Goal: Task Accomplishment & Management: Complete application form

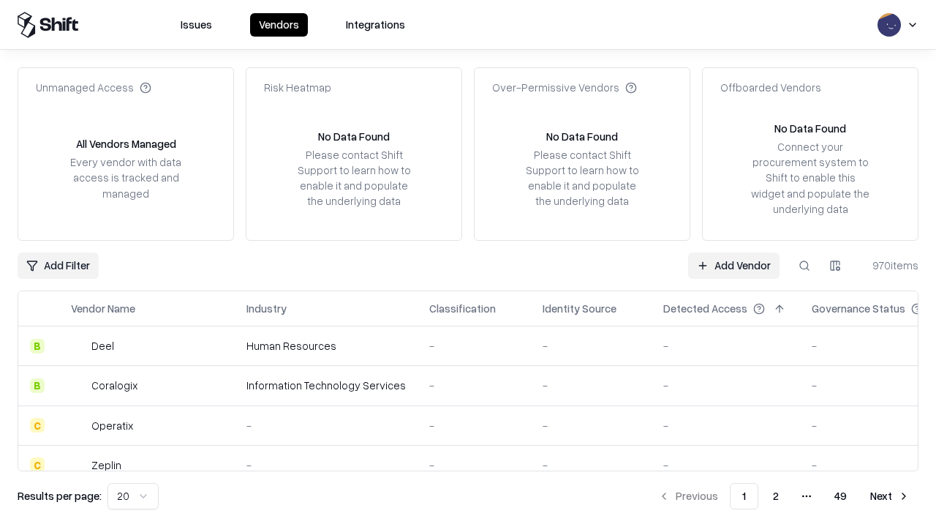
click at [734, 265] on link "Add Vendor" at bounding box center [733, 265] width 91 height 26
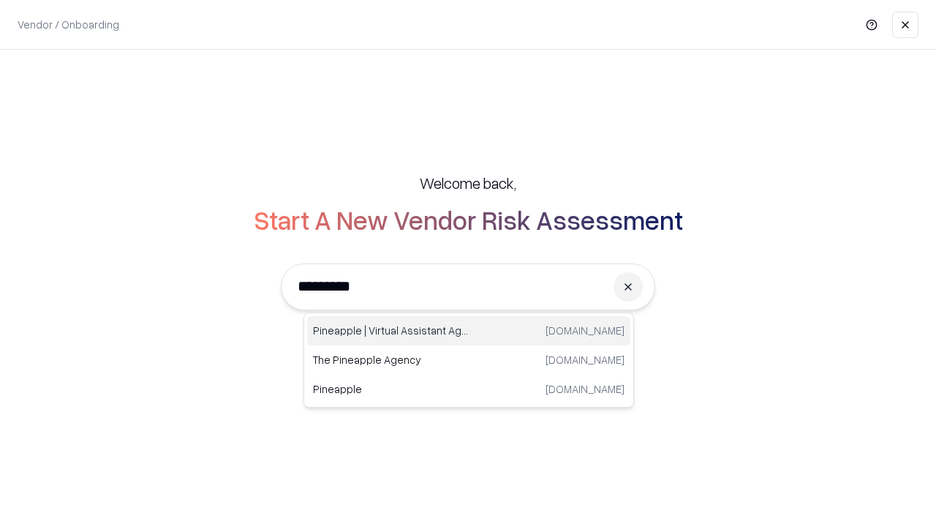
click at [469, 331] on div "Pineapple | Virtual Assistant Agency [DOMAIN_NAME]" at bounding box center [468, 330] width 323 height 29
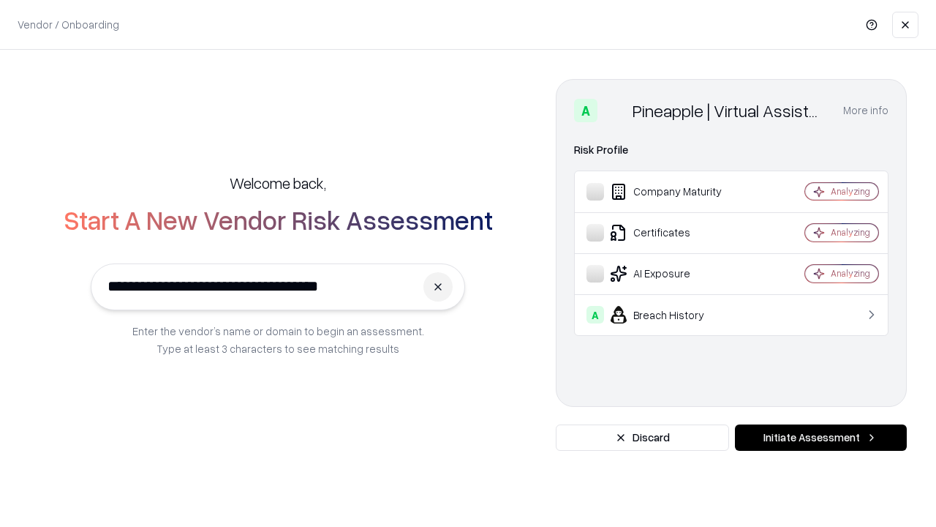
type input "**********"
click at [821, 437] on button "Initiate Assessment" at bounding box center [821, 437] width 172 height 26
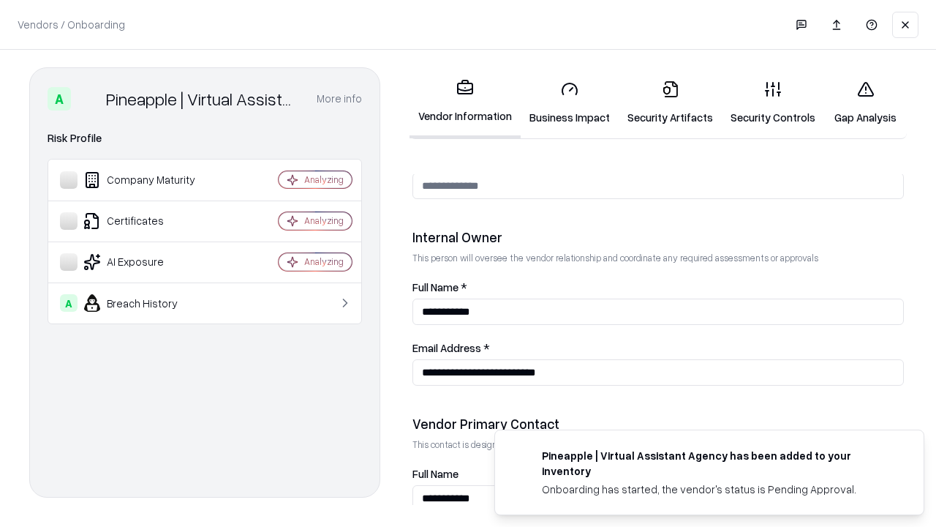
scroll to position [758, 0]
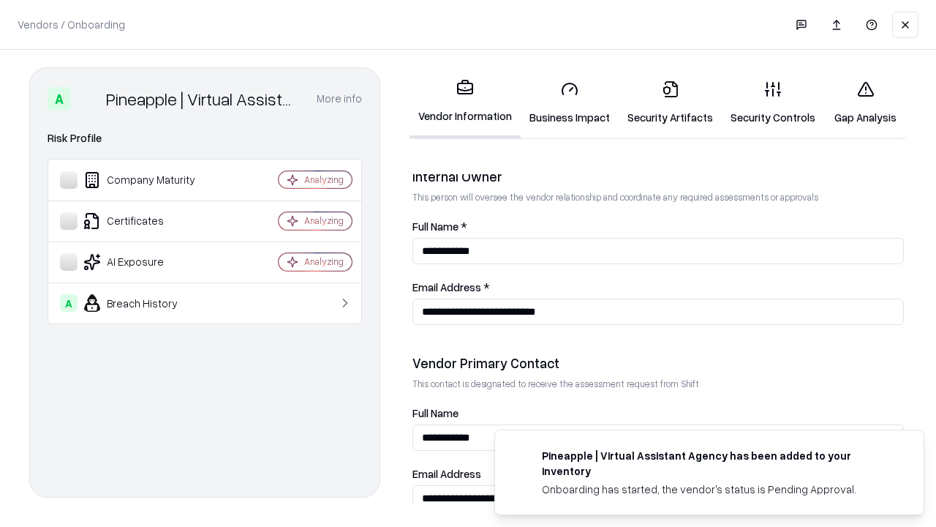
click at [670, 102] on link "Security Artifacts" at bounding box center [670, 103] width 103 height 68
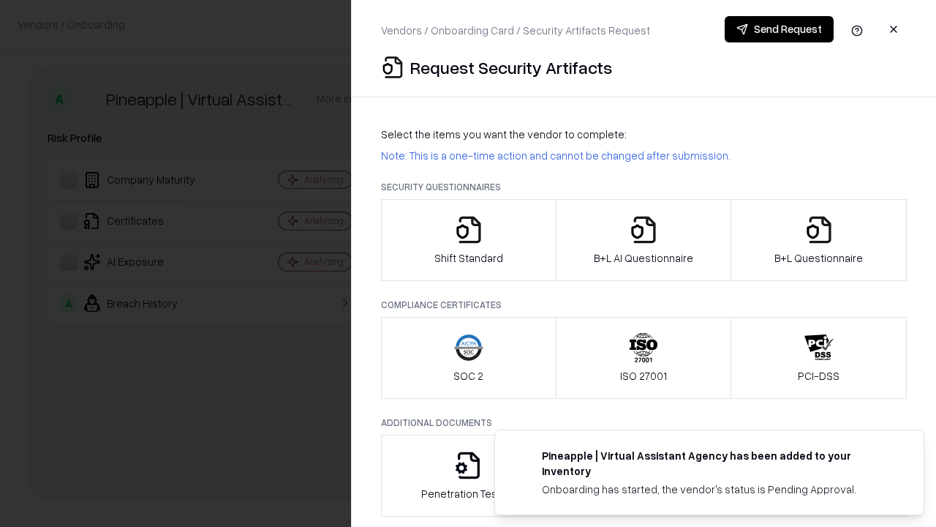
click at [818, 240] on icon "button" at bounding box center [818, 229] width 29 height 29
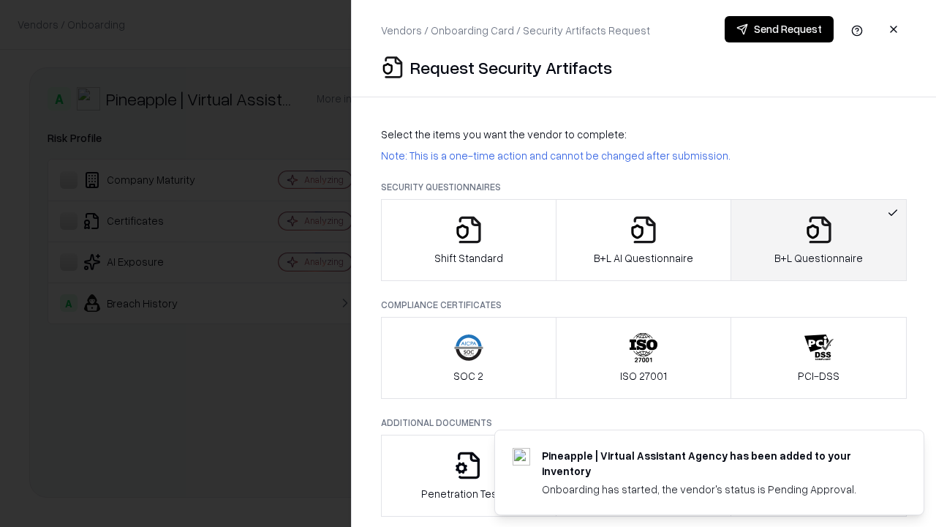
click at [643, 240] on icon "button" at bounding box center [643, 229] width 29 height 29
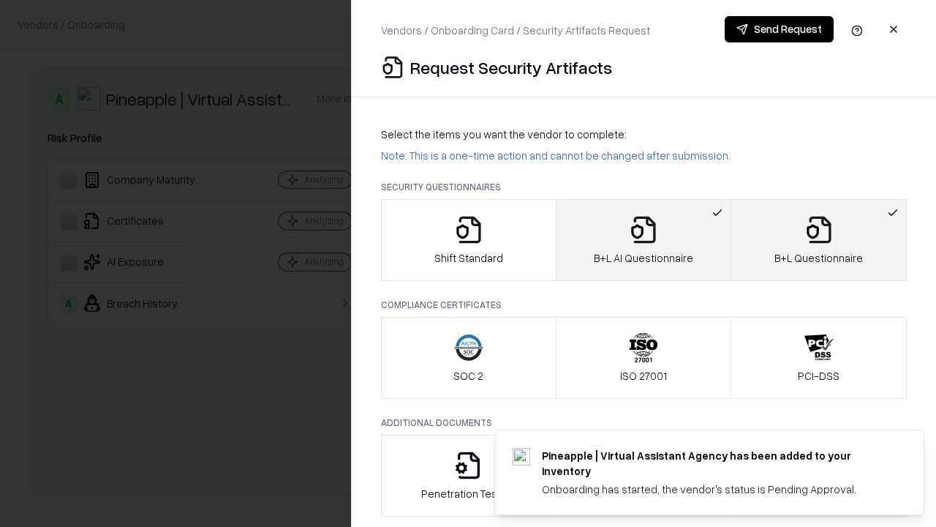
click at [779, 29] on button "Send Request" at bounding box center [779, 29] width 109 height 26
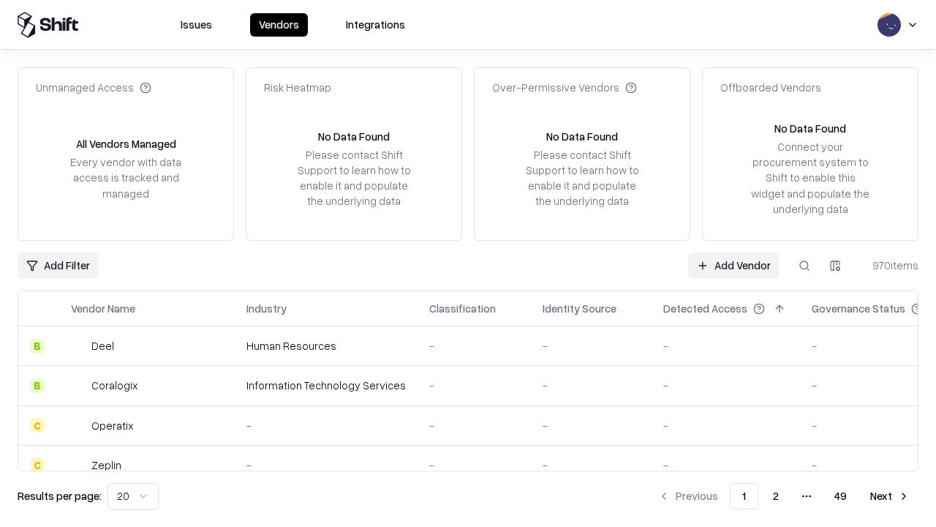
click at [804, 265] on button at bounding box center [804, 265] width 26 height 26
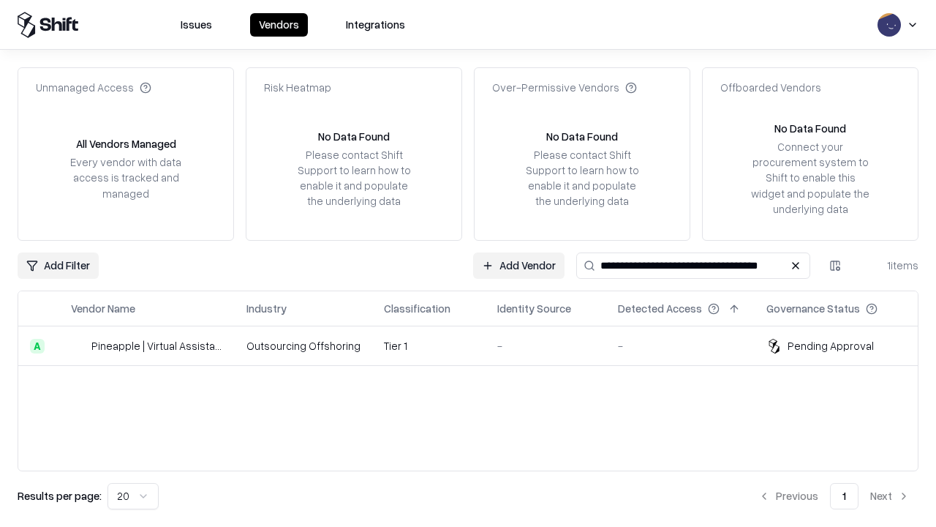
type input "**********"
click at [477, 345] on td "Tier 1" at bounding box center [428, 345] width 113 height 39
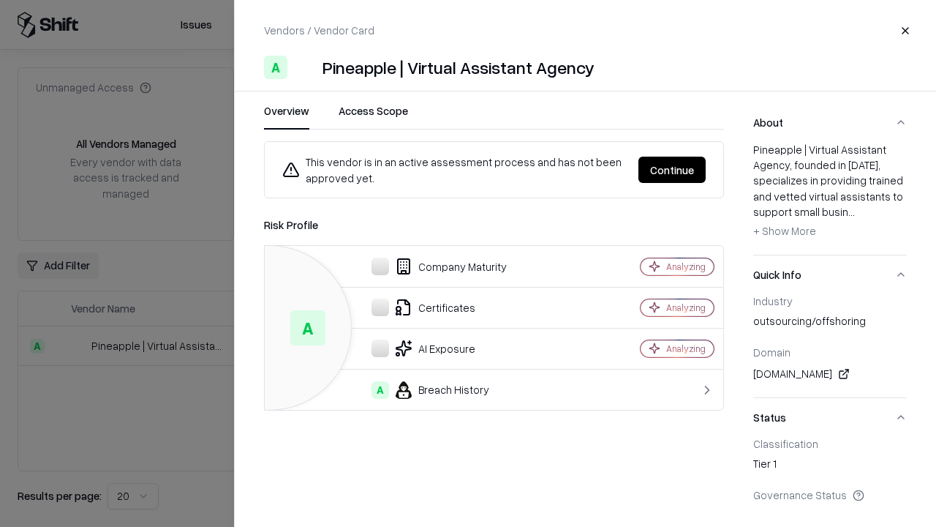
click at [672, 170] on button "Continue" at bounding box center [671, 170] width 67 height 26
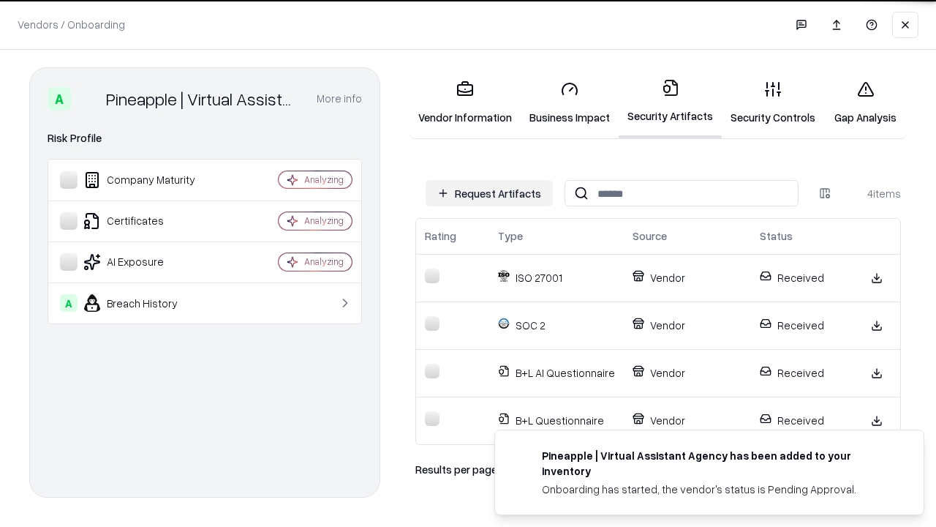
click at [865, 102] on link "Gap Analysis" at bounding box center [865, 103] width 83 height 68
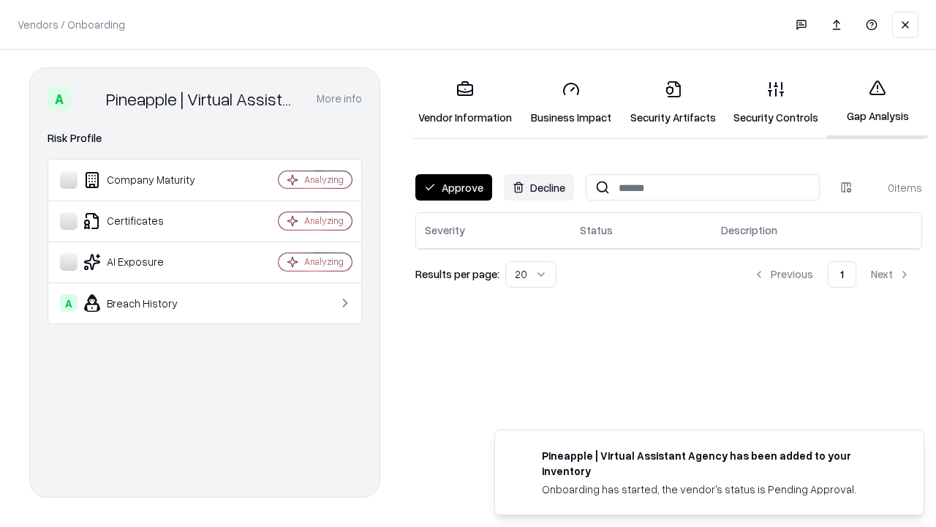
click at [453, 187] on button "Approve" at bounding box center [453, 187] width 77 height 26
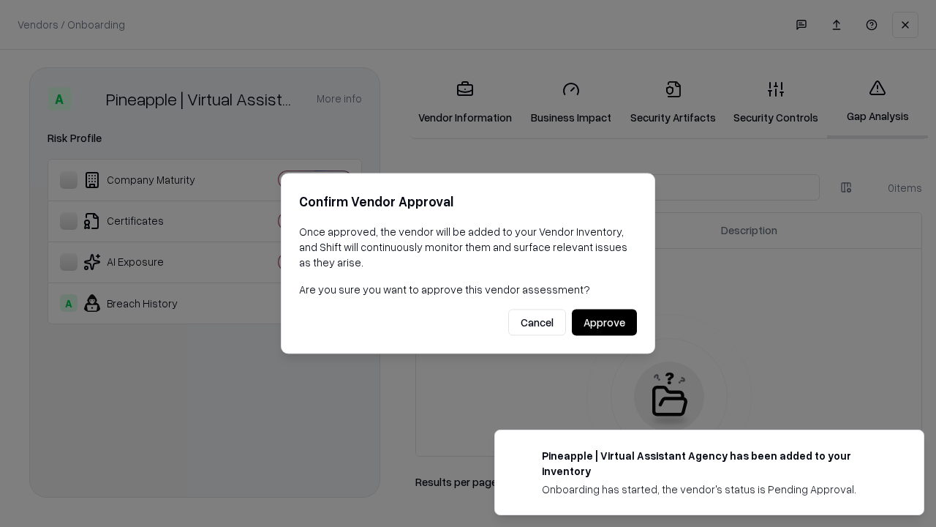
click at [604, 322] on button "Approve" at bounding box center [604, 322] width 65 height 26
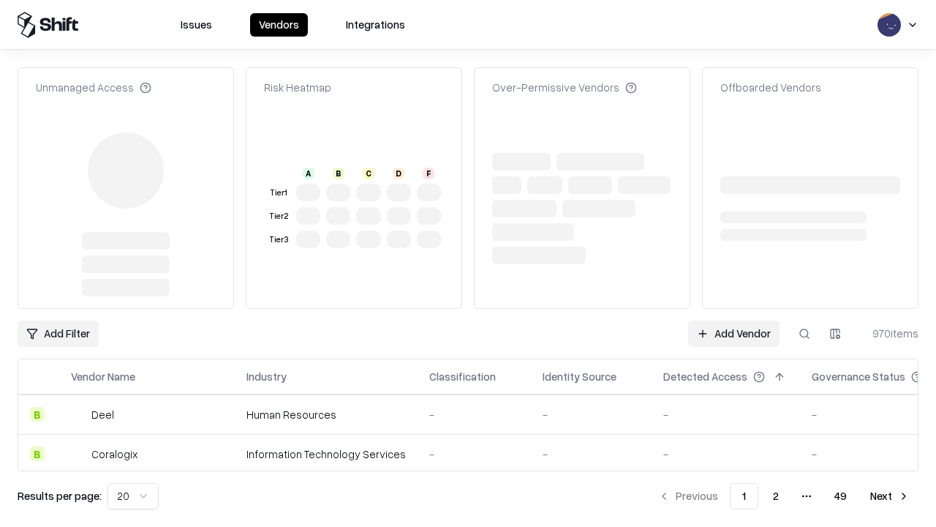
type input "**********"
click at [734, 320] on link "Add Vendor" at bounding box center [733, 333] width 91 height 26
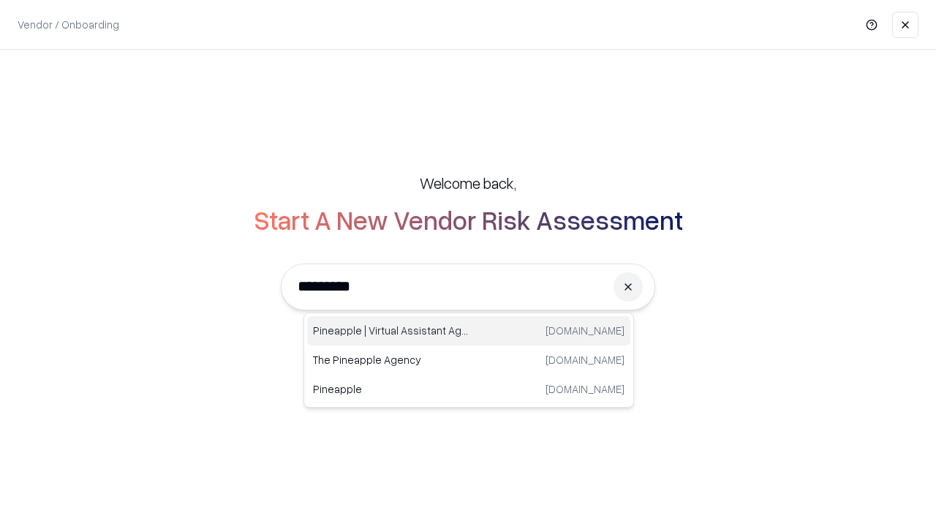
click at [469, 331] on div "Pineapple | Virtual Assistant Agency [DOMAIN_NAME]" at bounding box center [468, 330] width 323 height 29
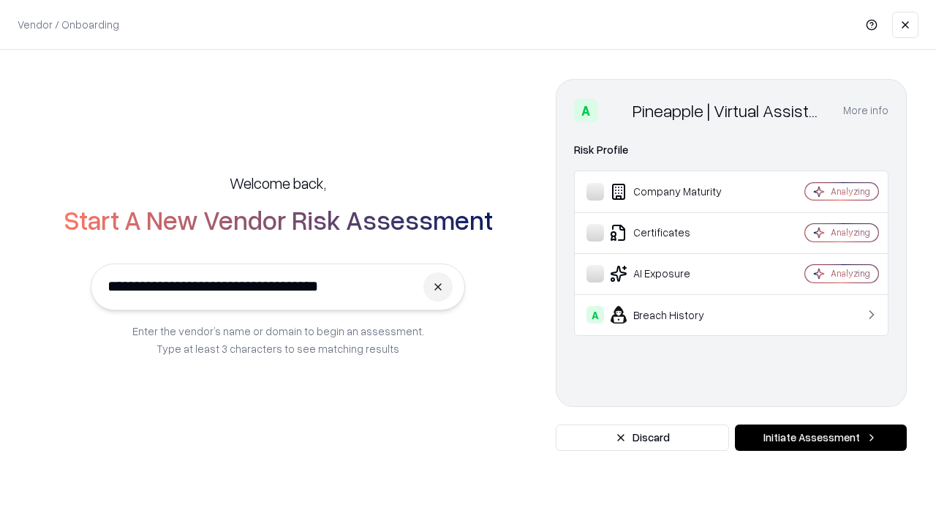
type input "**********"
click at [821, 437] on button "Initiate Assessment" at bounding box center [821, 437] width 172 height 26
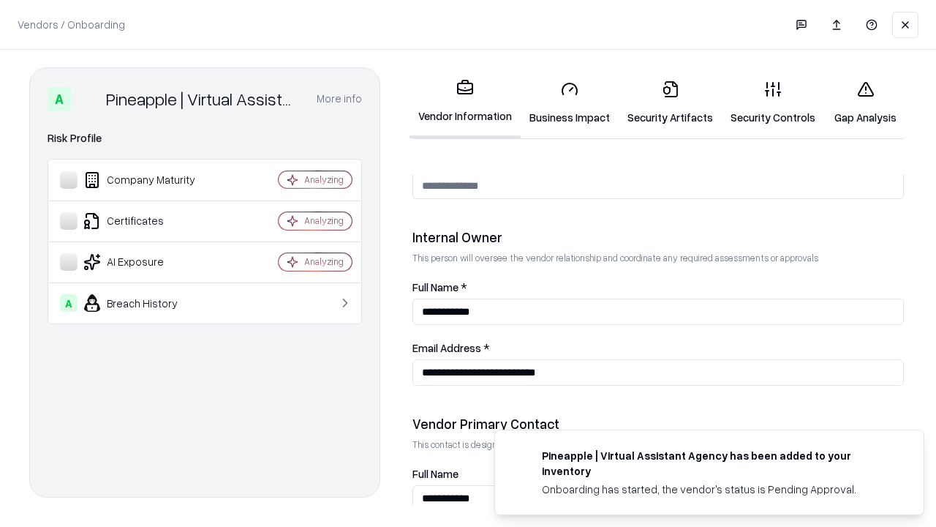
scroll to position [758, 0]
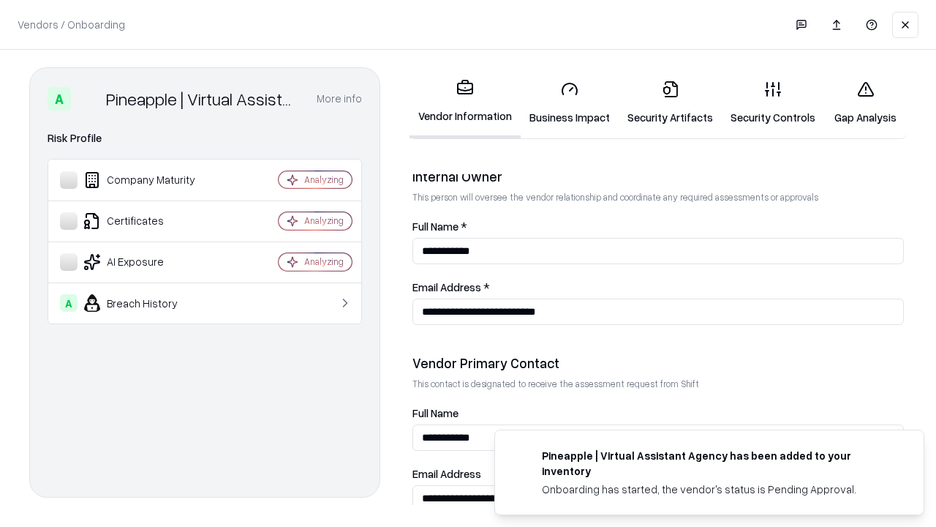
click at [865, 102] on link "Gap Analysis" at bounding box center [865, 103] width 83 height 68
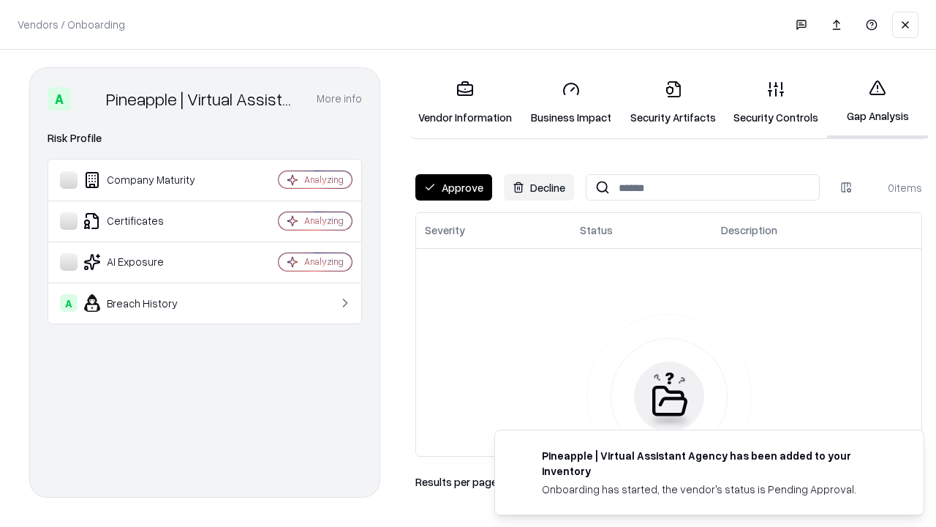
click at [453, 187] on button "Approve" at bounding box center [453, 187] width 77 height 26
